Goal: Task Accomplishment & Management: Use online tool/utility

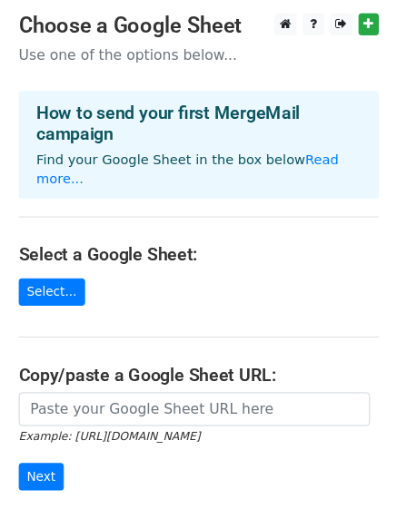
scroll to position [91, 0]
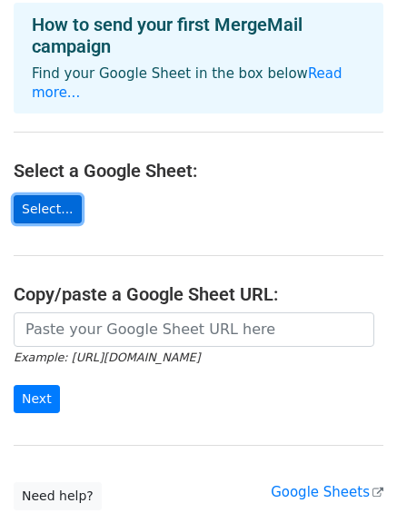
click at [37, 195] on link "Select..." at bounding box center [48, 209] width 68 height 28
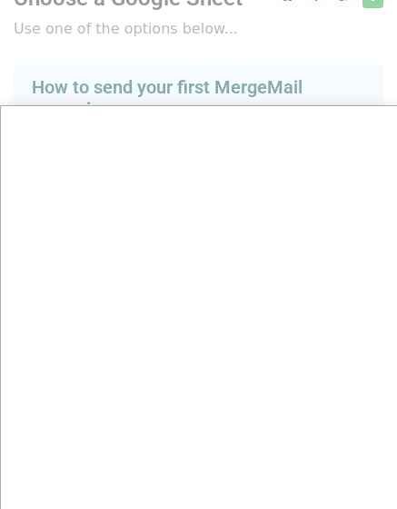
scroll to position [0, 0]
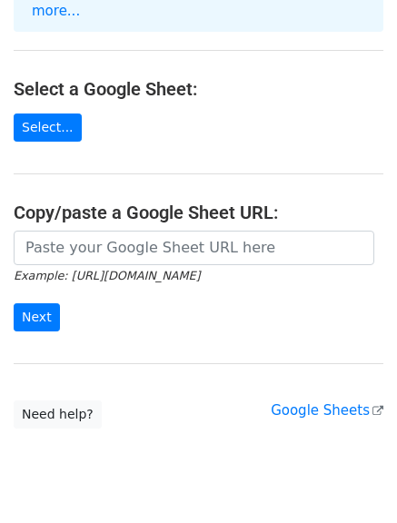
scroll to position [204, 0]
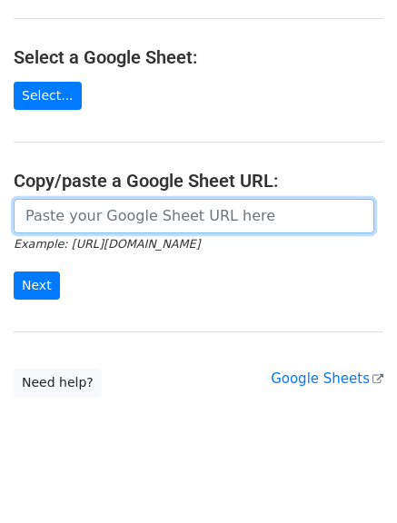
click at [80, 209] on input "url" at bounding box center [194, 216] width 360 height 34
paste input "https://docs.google.com/spreadsheets/d/13li7GVMreAN7BAfQPY8qSxLCqtPPgkUgA8gHa3L…"
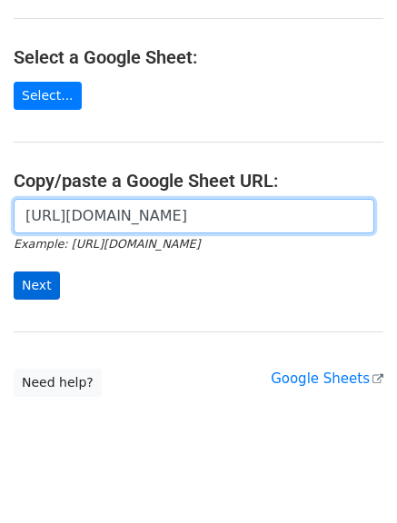
type input "https://docs.google.com/spreadsheets/d/13li7GVMreAN7BAfQPY8qSxLCqtPPgkUgA8gHa3L…"
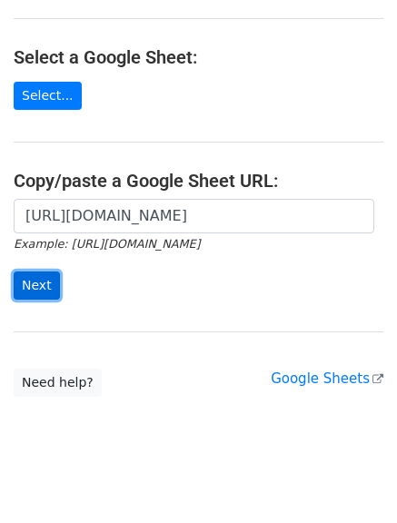
scroll to position [0, 0]
click at [18, 271] on input "Next" at bounding box center [37, 285] width 46 height 28
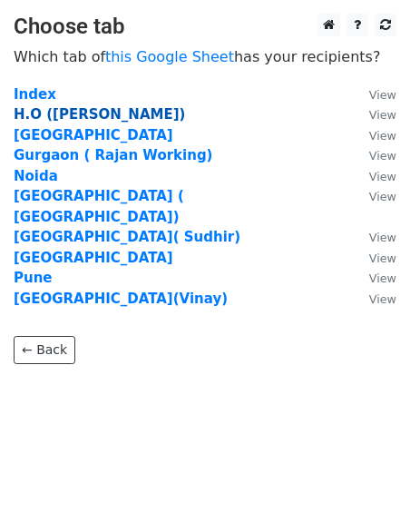
click at [45, 115] on strong "H.O (Kuldeep)" at bounding box center [100, 114] width 172 height 16
click at [54, 110] on strong "H.O (Kuldeep)" at bounding box center [100, 114] width 172 height 16
click at [80, 113] on strong "H.O (Kuldeep)" at bounding box center [100, 114] width 172 height 16
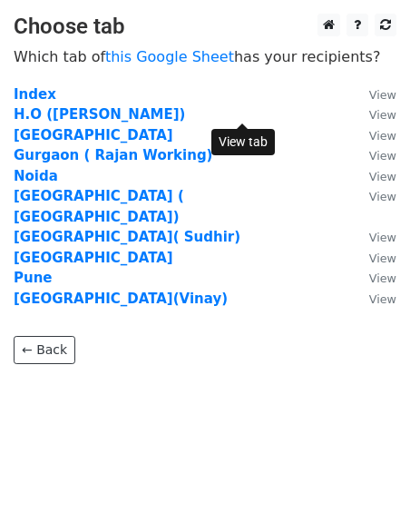
click at [369, 115] on small "View" at bounding box center [382, 115] width 27 height 14
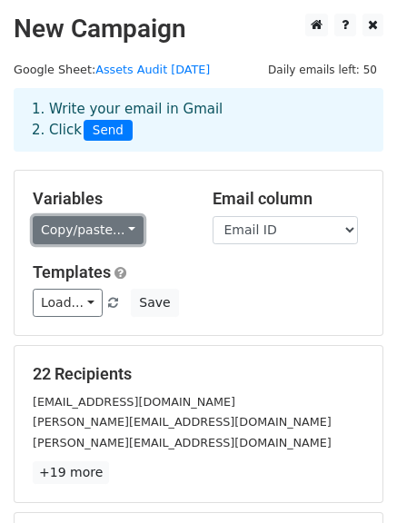
click at [93, 221] on link "Copy/paste..." at bounding box center [88, 230] width 111 height 28
